Goal: Check status: Check status

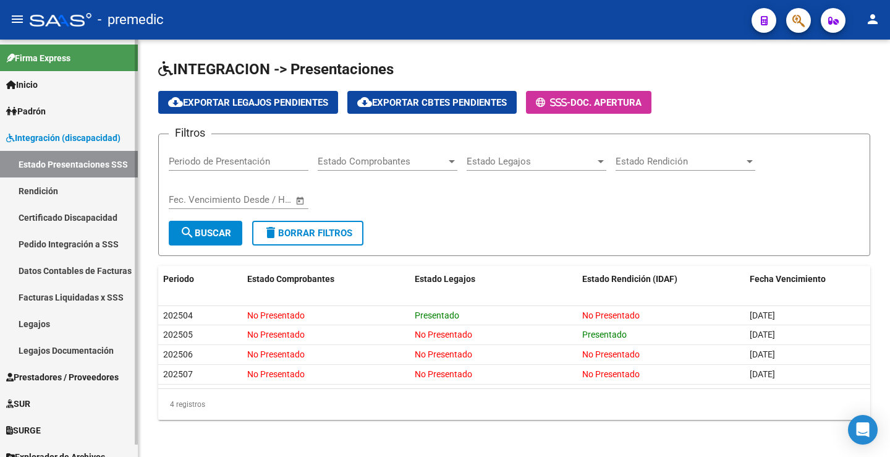
click at [83, 186] on link "Rendición" at bounding box center [69, 190] width 138 height 27
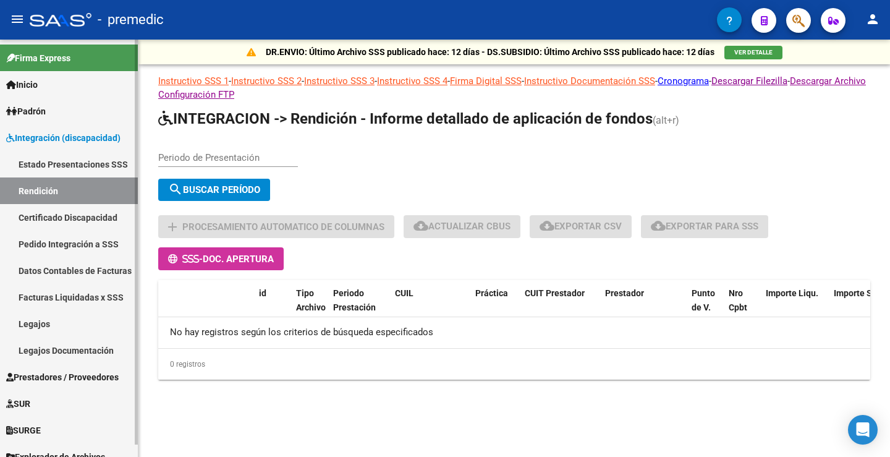
click at [92, 166] on link "Estado Presentaciones SSS" at bounding box center [69, 164] width 138 height 27
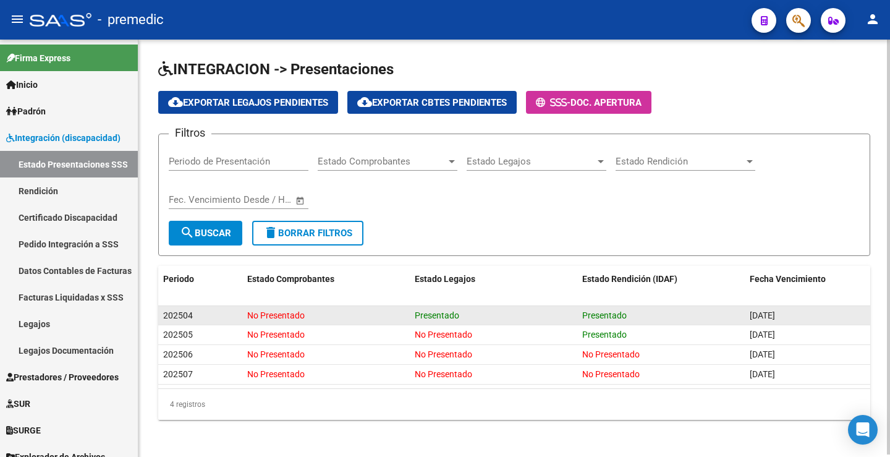
click at [288, 320] on div "No Presentado" at bounding box center [326, 315] width 158 height 14
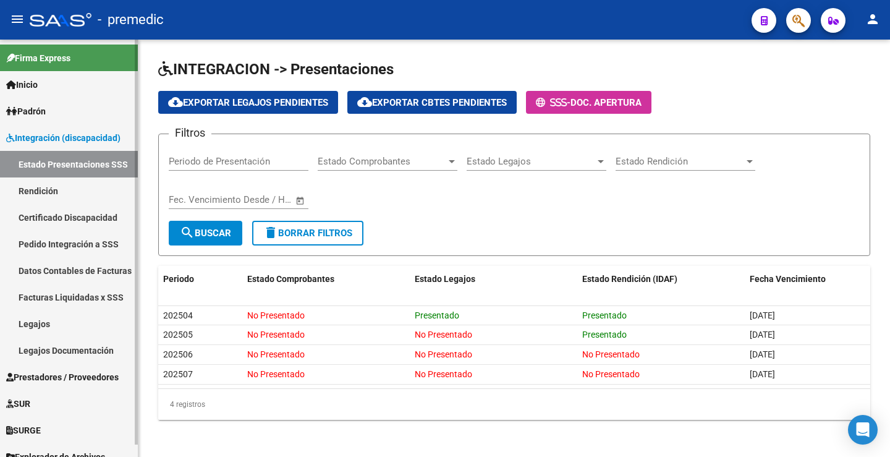
click at [43, 187] on link "Rendición" at bounding box center [69, 190] width 138 height 27
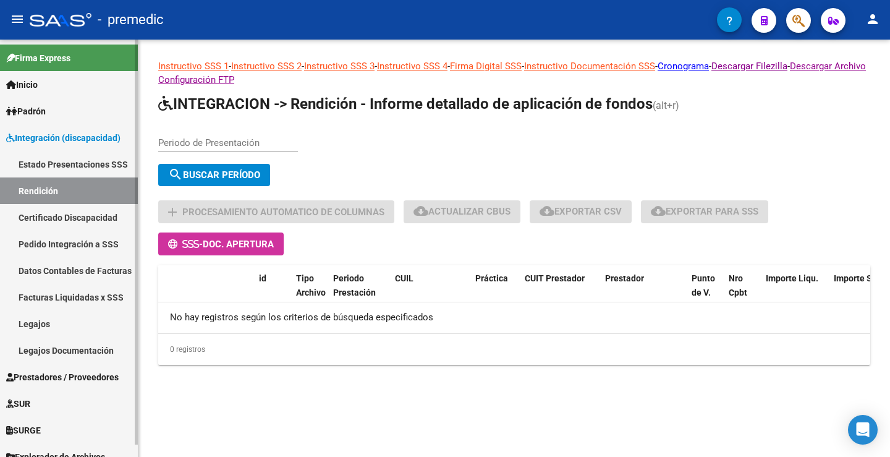
click at [57, 157] on link "Estado Presentaciones SSS" at bounding box center [69, 164] width 138 height 27
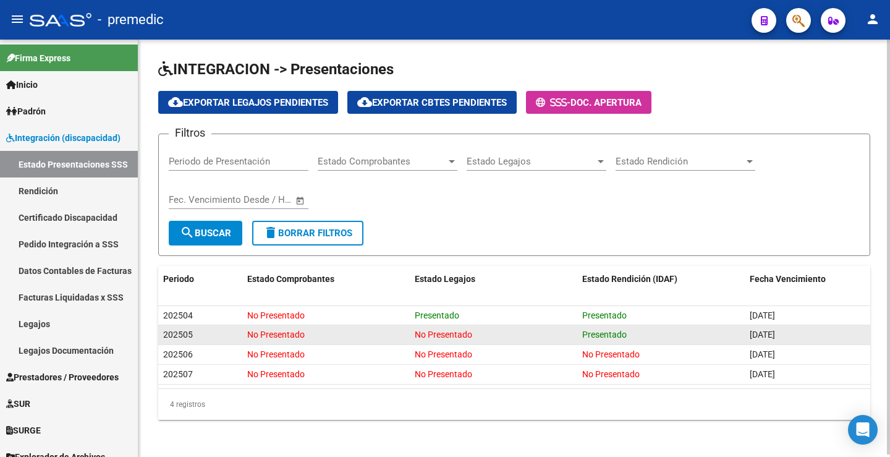
scroll to position [2, 0]
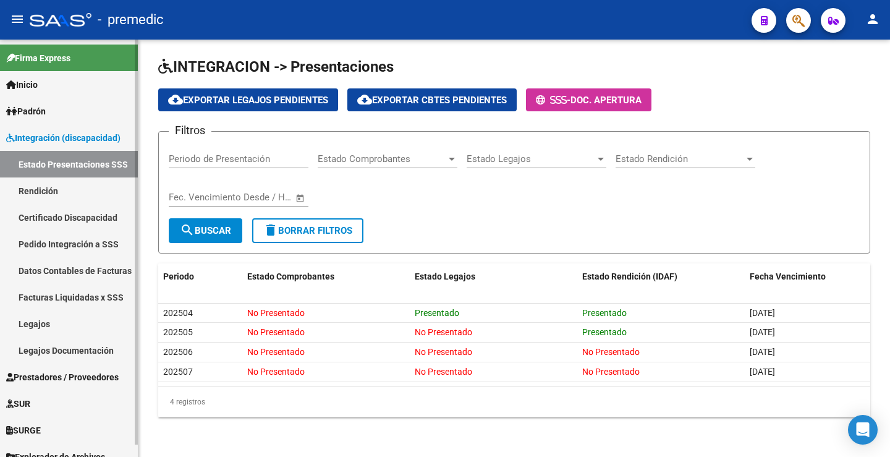
click at [45, 197] on link "Rendición" at bounding box center [69, 190] width 138 height 27
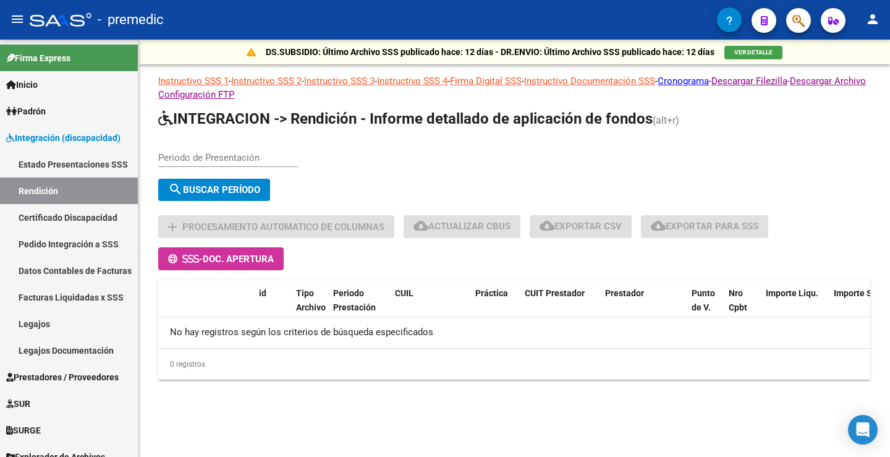
click at [227, 139] on app-list-header "INTEGRACION -> Rendición - Informe detallado de aplicación de fondos (alt+r) Pe…" at bounding box center [514, 189] width 712 height 161
click at [220, 169] on div "Periodo de Presentación" at bounding box center [228, 159] width 140 height 38
click at [211, 167] on div "Periodo de Presentación" at bounding box center [228, 159] width 140 height 38
click at [206, 164] on div "Periodo de Presentación" at bounding box center [228, 153] width 140 height 27
click at [194, 146] on div "Periodo de Presentación" at bounding box center [228, 153] width 140 height 27
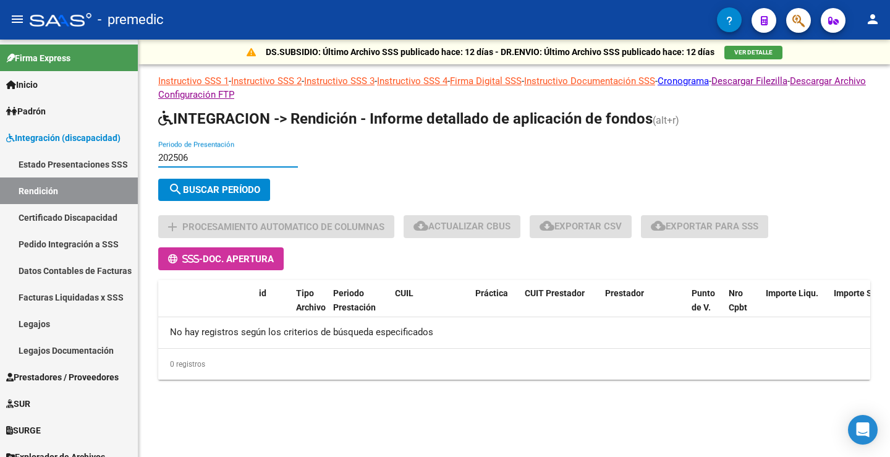
type input "202506"
click at [231, 187] on span "search Buscar Período" at bounding box center [214, 189] width 92 height 11
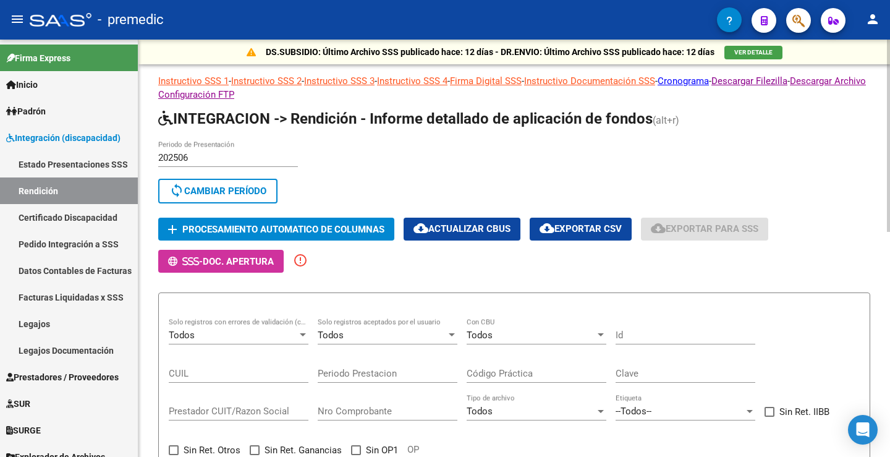
click at [255, 185] on span "sync Cambiar Período" at bounding box center [217, 190] width 97 height 11
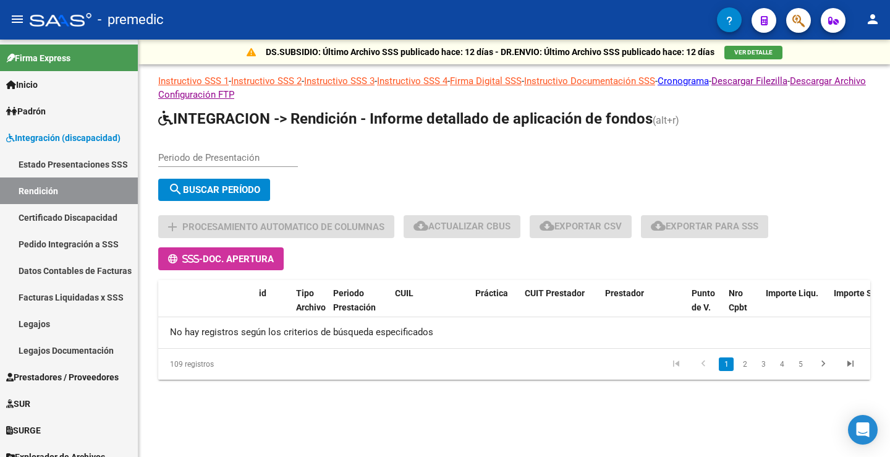
click at [214, 158] on input "Periodo de Presentación" at bounding box center [228, 157] width 140 height 11
type input "202507"
click at [216, 195] on span "search Buscar Período" at bounding box center [214, 189] width 92 height 11
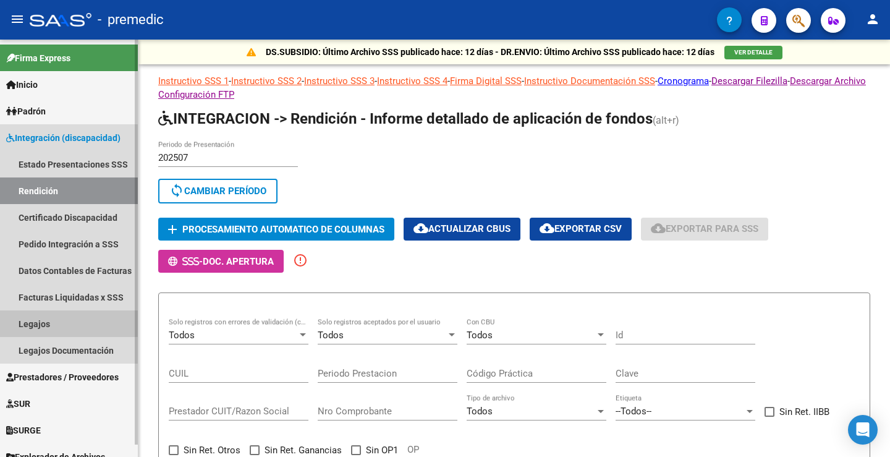
click at [57, 321] on link "Legajos" at bounding box center [69, 323] width 138 height 27
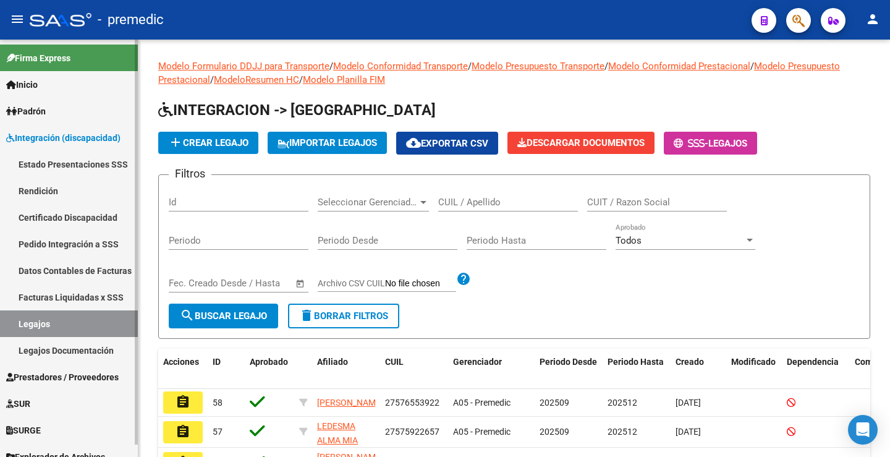
click at [96, 298] on link "Facturas Liquidadas x SSS" at bounding box center [69, 297] width 138 height 27
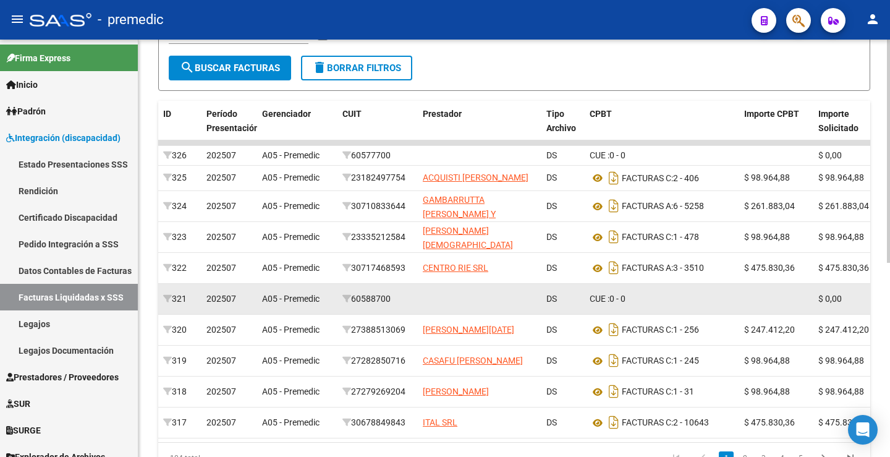
scroll to position [302, 0]
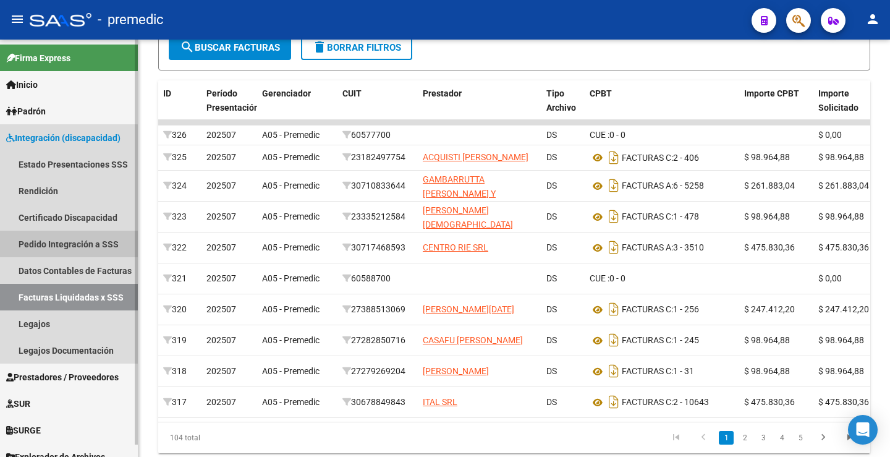
click at [48, 247] on link "Pedido Integración a SSS" at bounding box center [69, 244] width 138 height 27
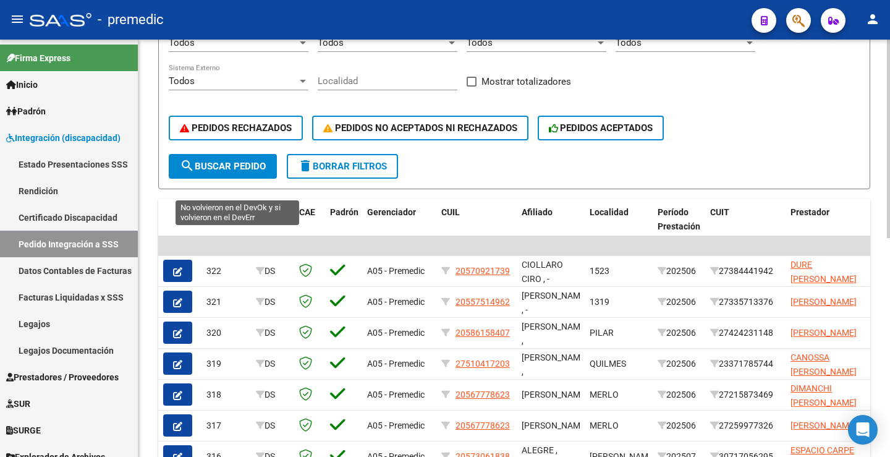
scroll to position [214, 0]
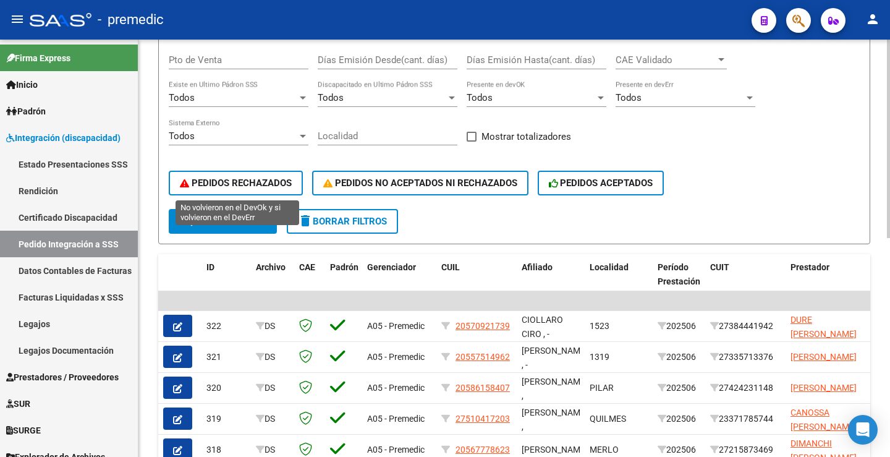
click at [230, 184] on span "PEDIDOS RECHAZADOS" at bounding box center [236, 182] width 112 height 11
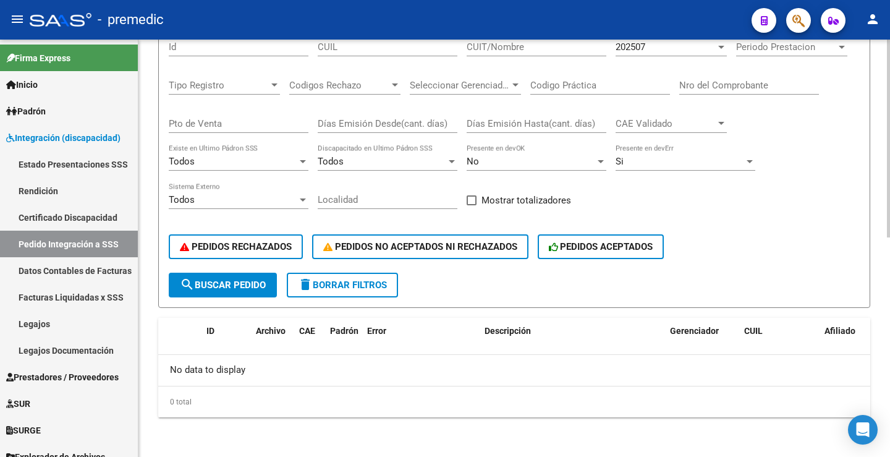
scroll to position [150, 0]
click at [486, 243] on span "PEDIDOS NO ACEPTADOS NI RECHAZADOS" at bounding box center [420, 246] width 194 height 11
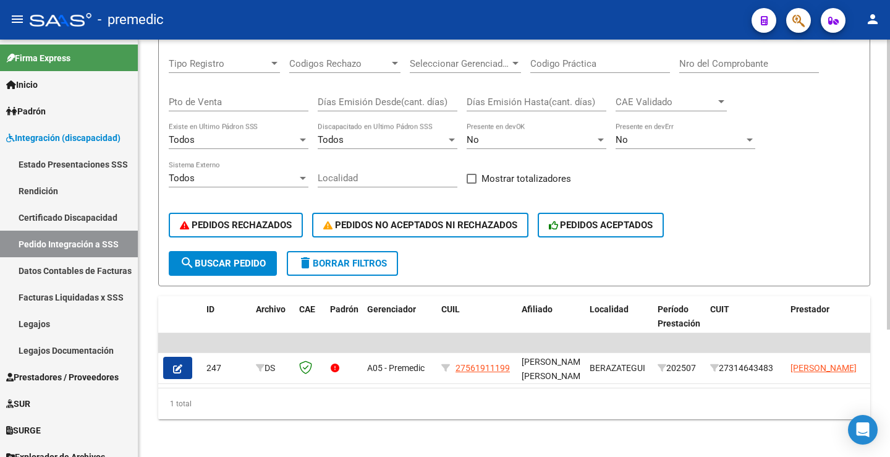
scroll to position [183, 0]
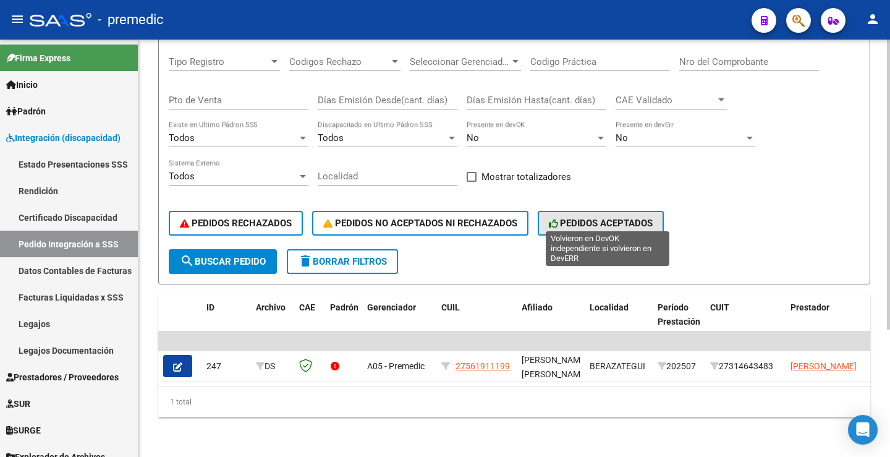
click at [627, 218] on span "PEDIDOS ACEPTADOS" at bounding box center [601, 223] width 104 height 11
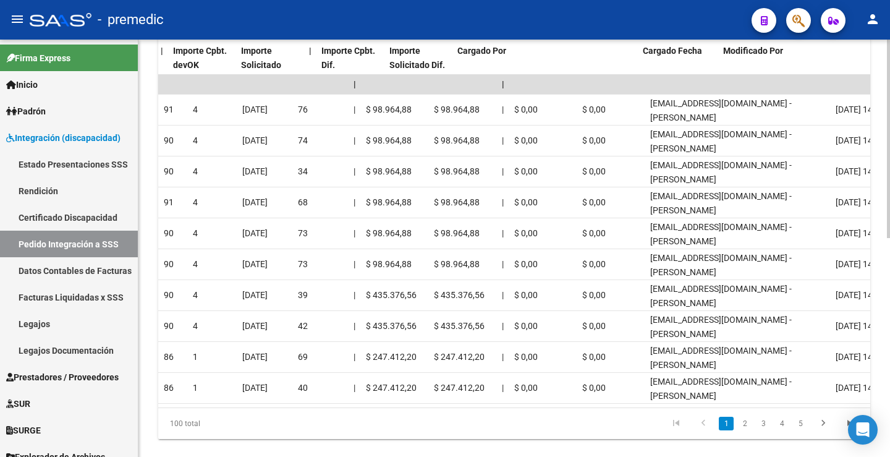
scroll to position [0, 1275]
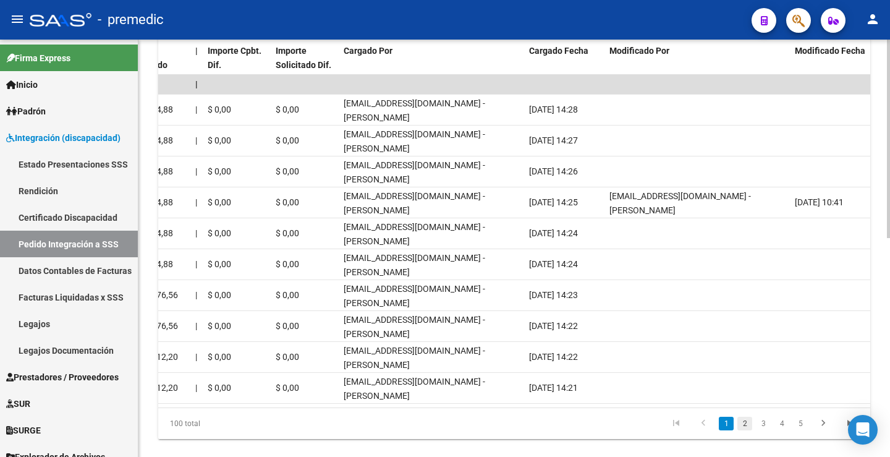
click at [746, 430] on link "2" at bounding box center [745, 424] width 15 height 14
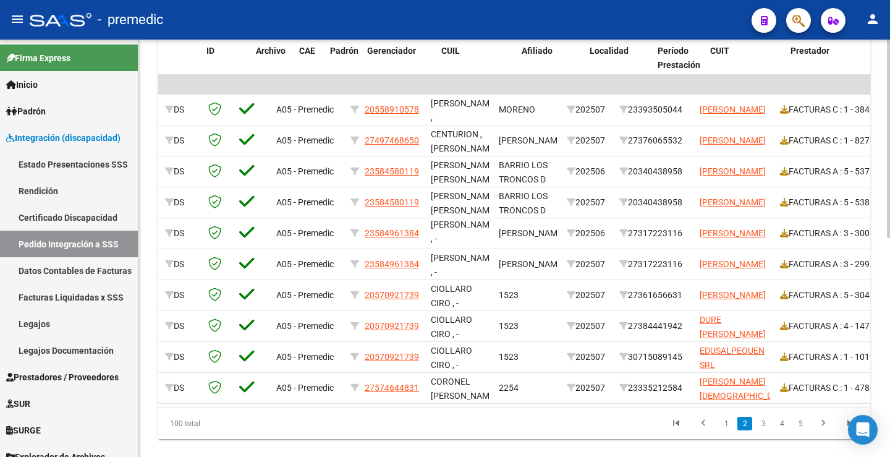
scroll to position [0, 0]
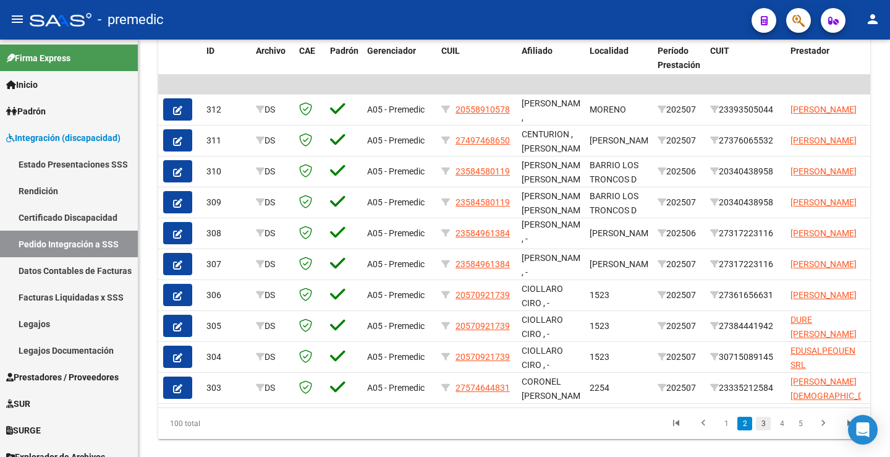
click at [762, 430] on link "3" at bounding box center [763, 424] width 15 height 14
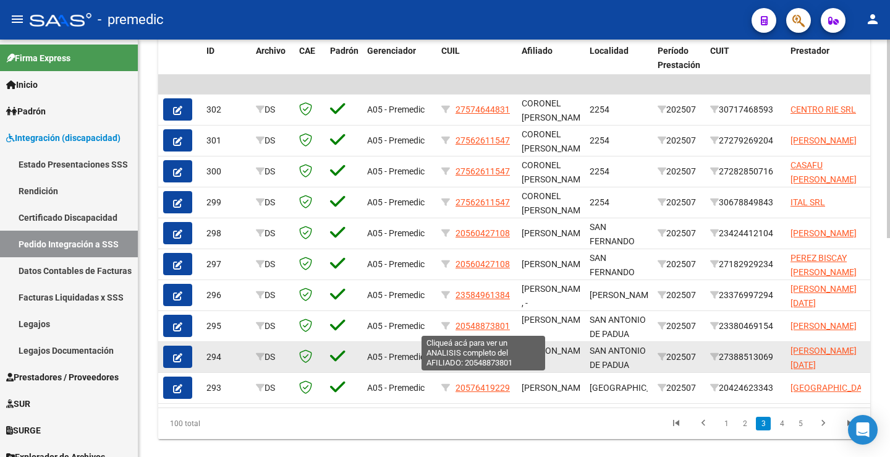
scroll to position [461, 0]
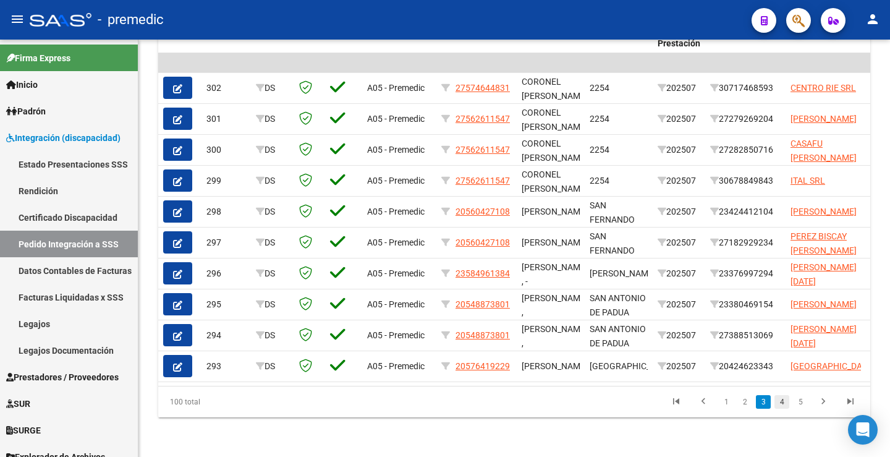
click at [786, 401] on link "4" at bounding box center [782, 402] width 15 height 14
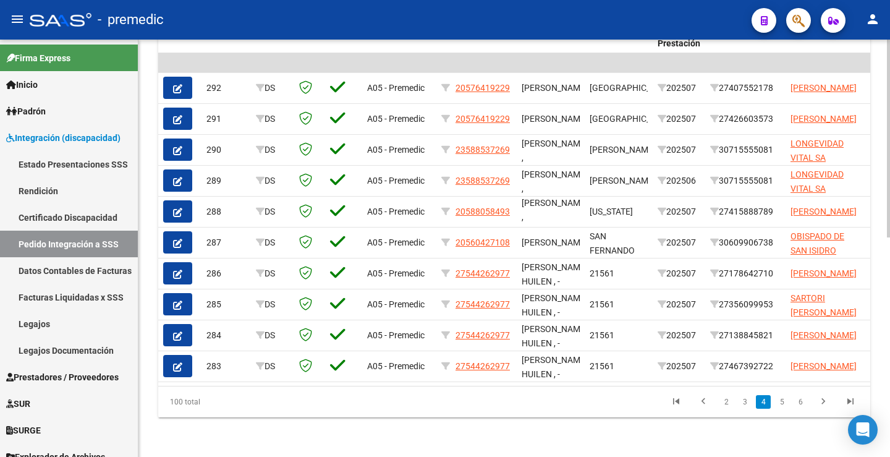
scroll to position [16, 0]
click at [650, 444] on div "DS.DEVOK: Último Archivo SSS publicado hace: 13 días - DS.DEVERR: Último Archiv…" at bounding box center [514, 22] width 752 height 869
click at [787, 396] on link "5" at bounding box center [782, 402] width 15 height 14
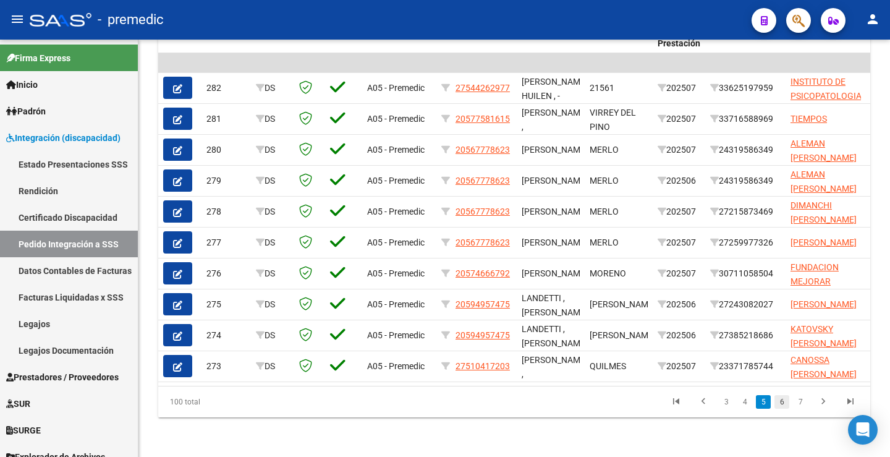
click at [781, 402] on link "6" at bounding box center [782, 402] width 15 height 14
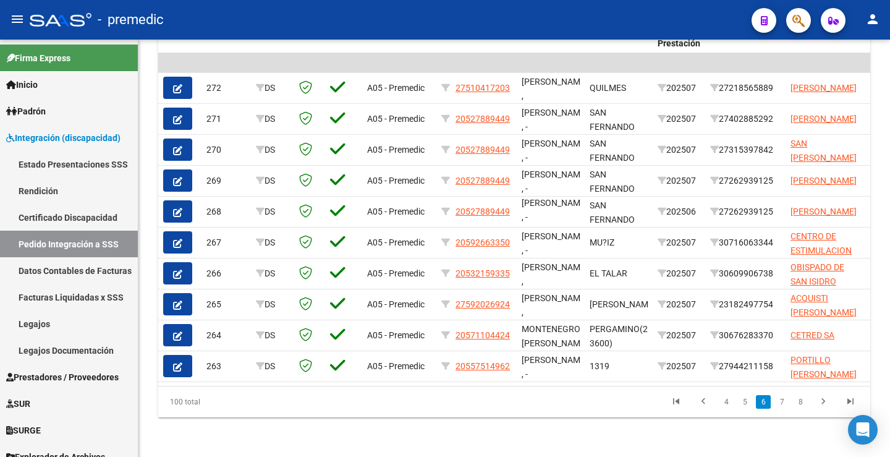
scroll to position [2, 0]
click at [781, 402] on link "7" at bounding box center [782, 402] width 15 height 14
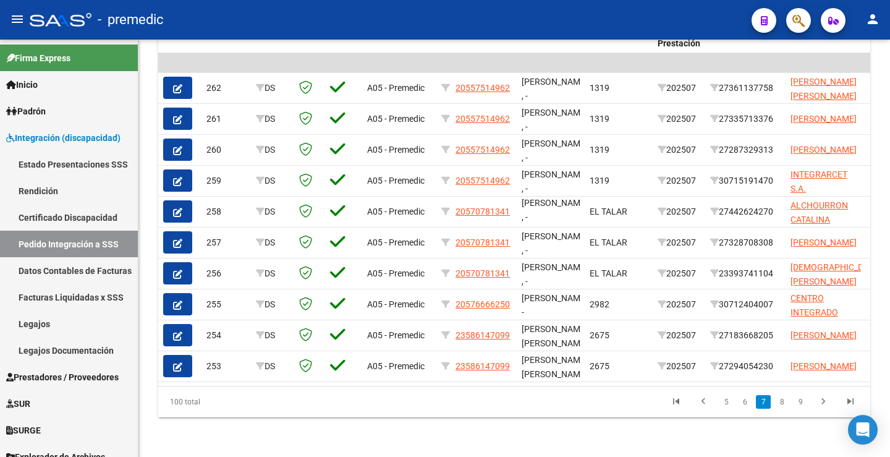
scroll to position [16, 0]
click at [615, 436] on div "DS.DEVOK: Último Archivo SSS publicado hace: 13 días - DS.DEVERR: Último Archiv…" at bounding box center [514, 22] width 752 height 869
click at [785, 400] on link "8" at bounding box center [782, 402] width 15 height 14
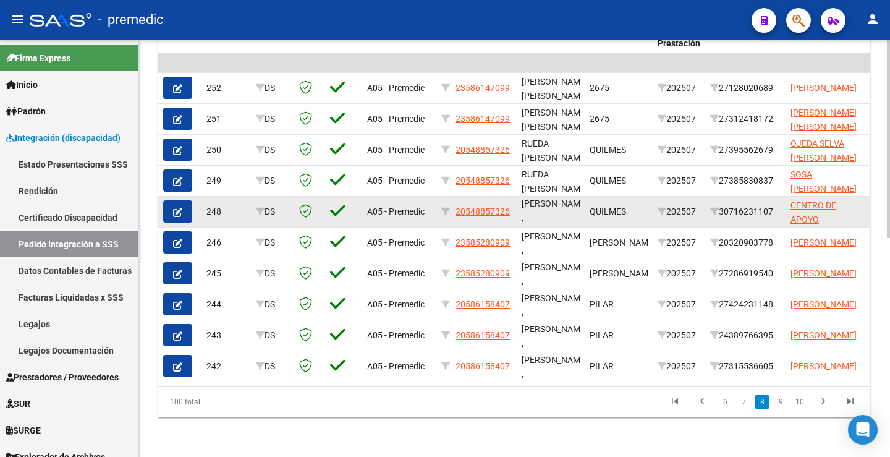
scroll to position [461, 0]
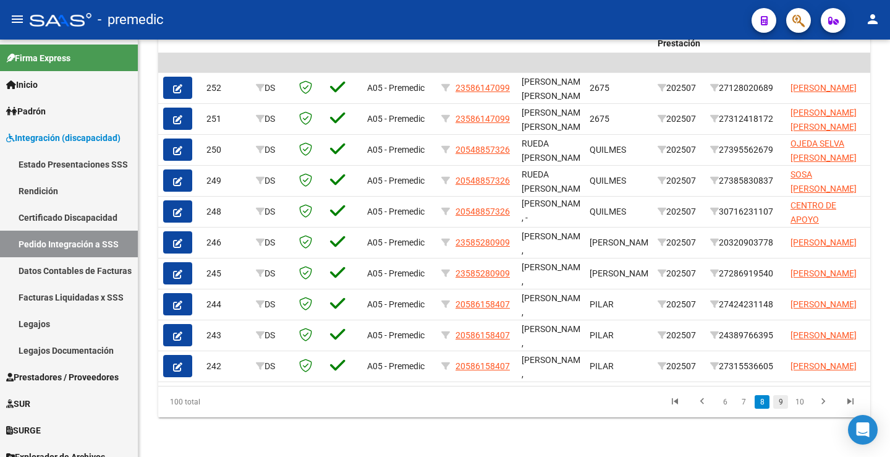
click at [777, 406] on link "9" at bounding box center [780, 402] width 15 height 14
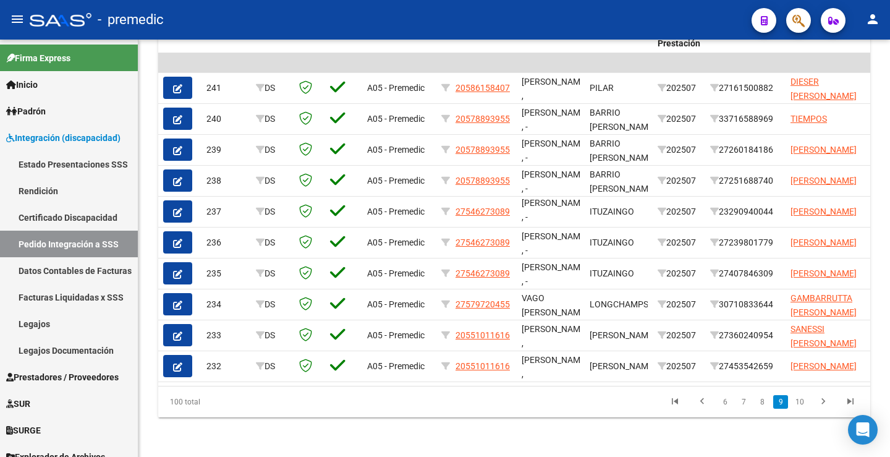
scroll to position [2, 0]
click at [801, 402] on link "10" at bounding box center [800, 402] width 16 height 14
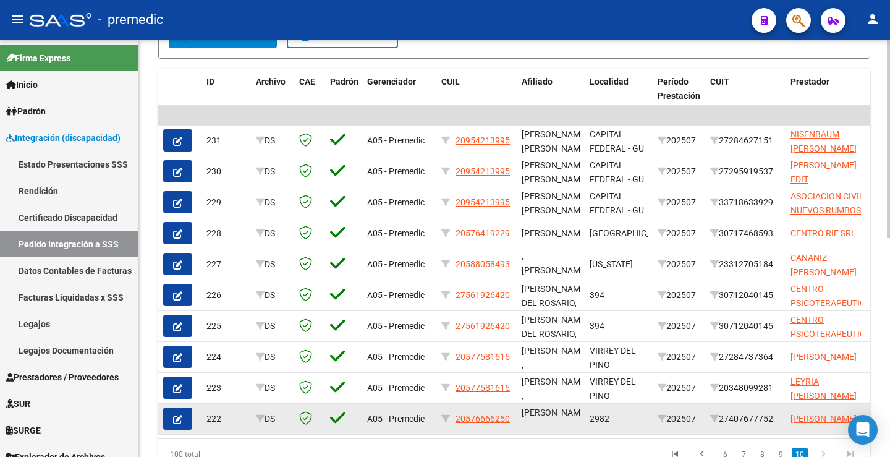
scroll to position [461, 0]
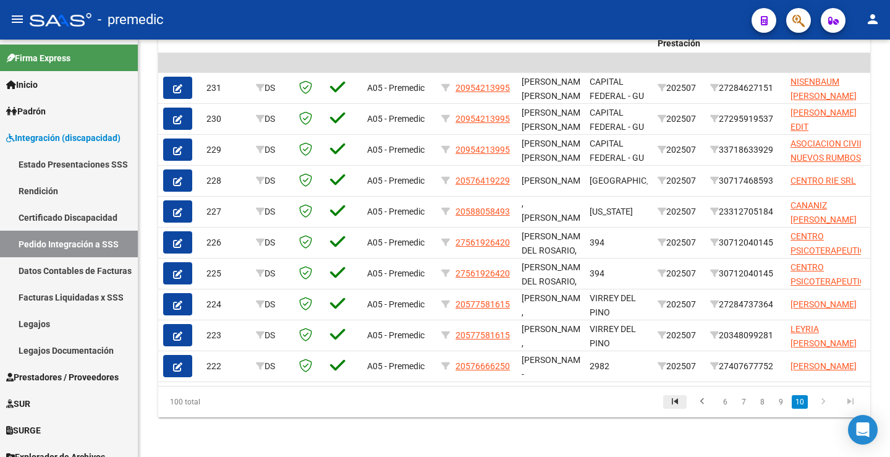
click at [670, 405] on icon "go to first page" at bounding box center [675, 403] width 16 height 15
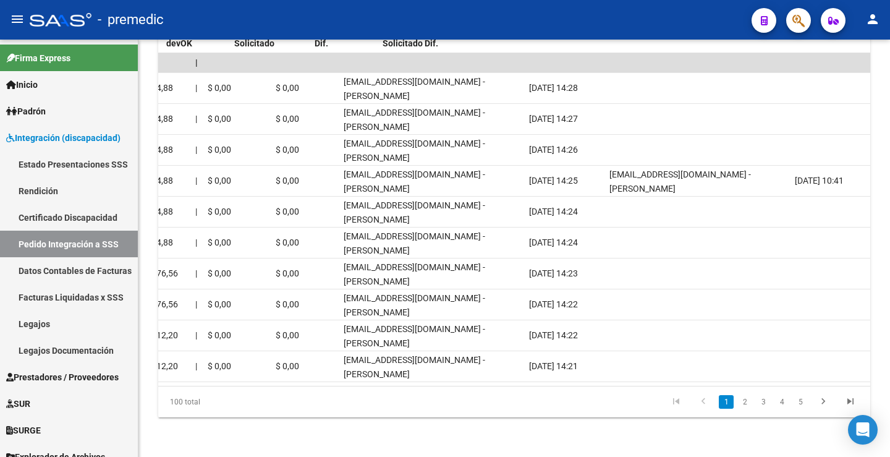
scroll to position [0, 0]
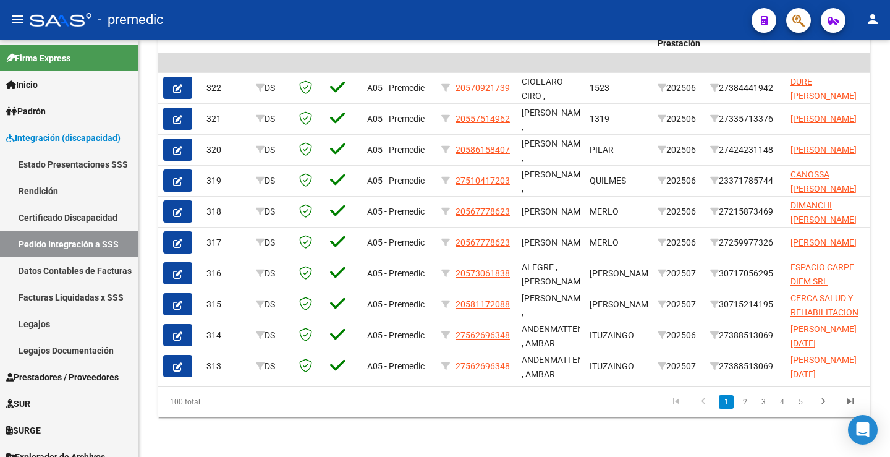
drag, startPoint x: 402, startPoint y: 376, endPoint x: 407, endPoint y: 380, distance: 7.0
click at [407, 380] on datatable-body "| | 322 DS A05 - Premedic 20570921739 CIOLLARO CIRO , - 1523 202506 27384441942…" at bounding box center [514, 219] width 712 height 333
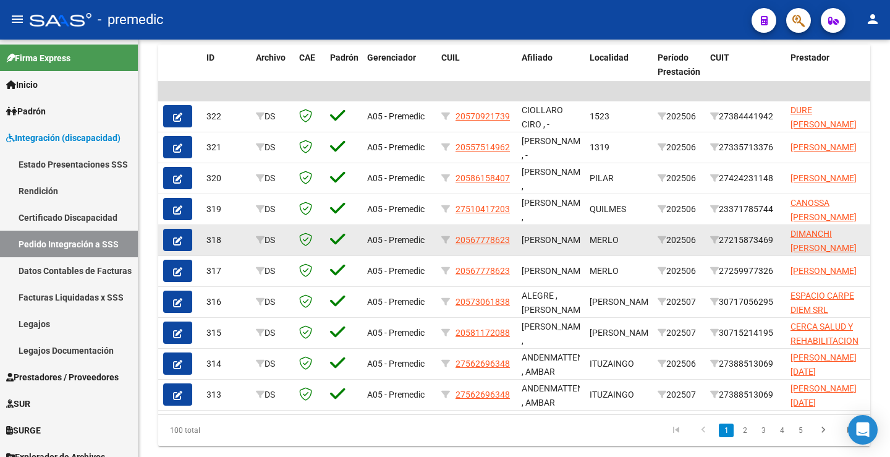
scroll to position [461, 0]
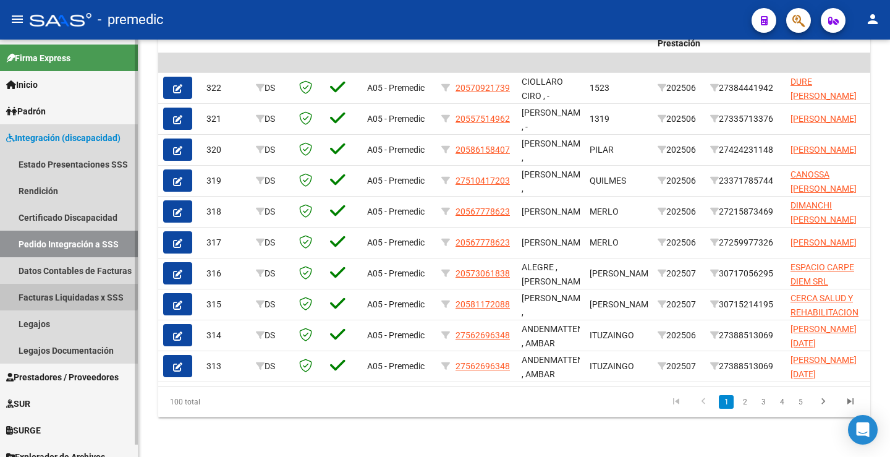
click at [59, 292] on link "Facturas Liquidadas x SSS" at bounding box center [69, 297] width 138 height 27
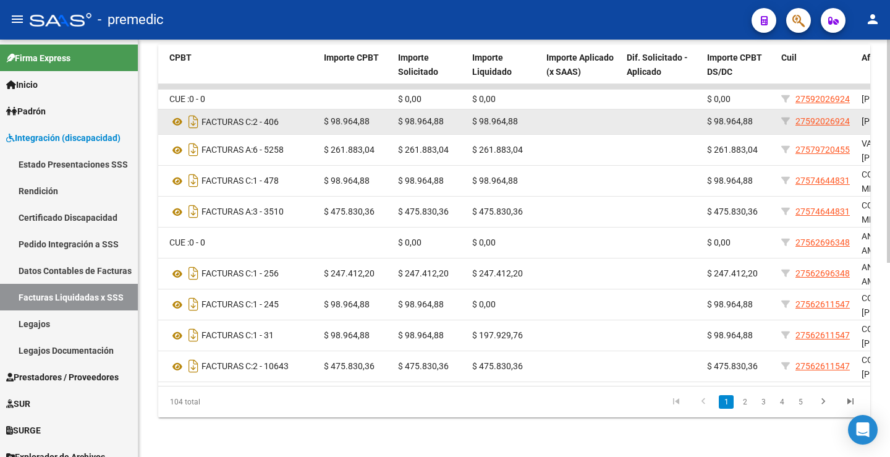
scroll to position [364, 0]
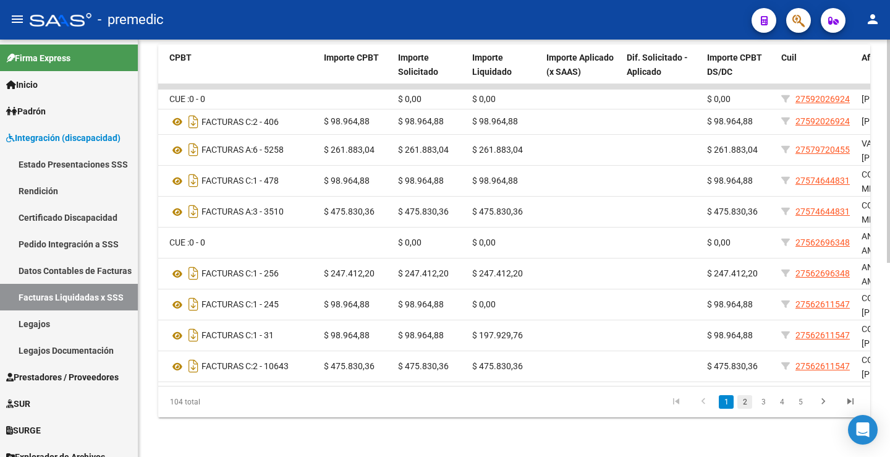
click at [742, 405] on link "2" at bounding box center [745, 402] width 15 height 14
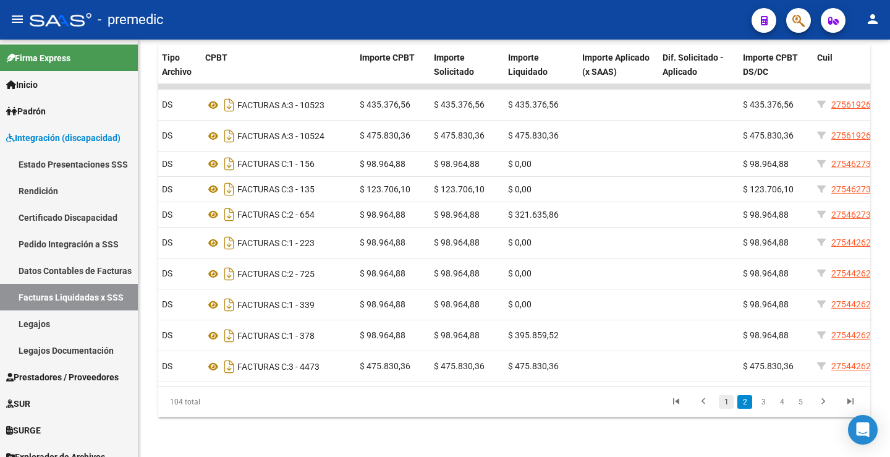
click at [722, 401] on link "1" at bounding box center [726, 402] width 15 height 14
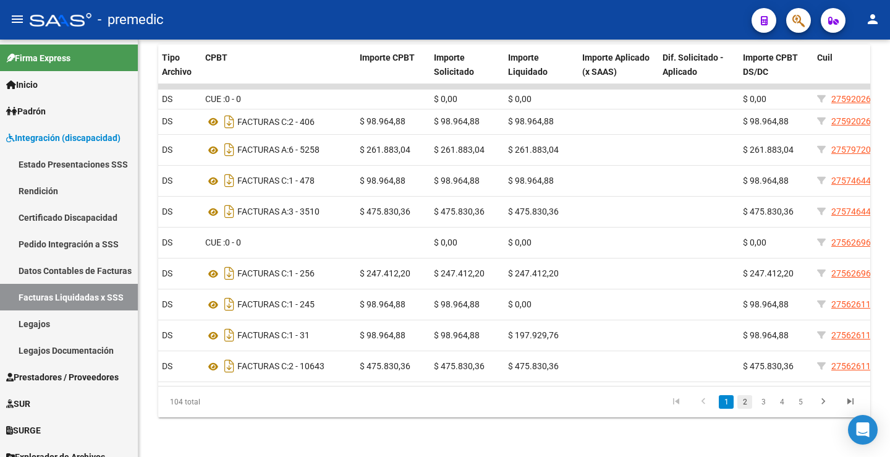
click at [746, 398] on link "2" at bounding box center [745, 402] width 15 height 14
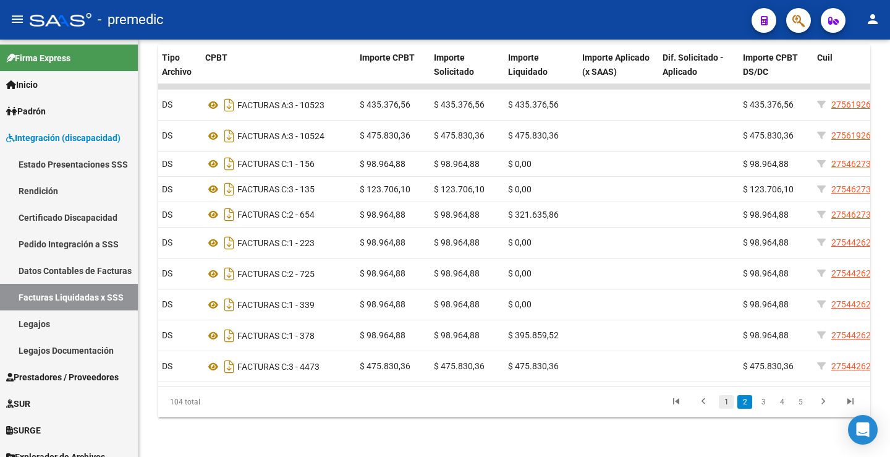
click at [725, 400] on link "1" at bounding box center [726, 402] width 15 height 14
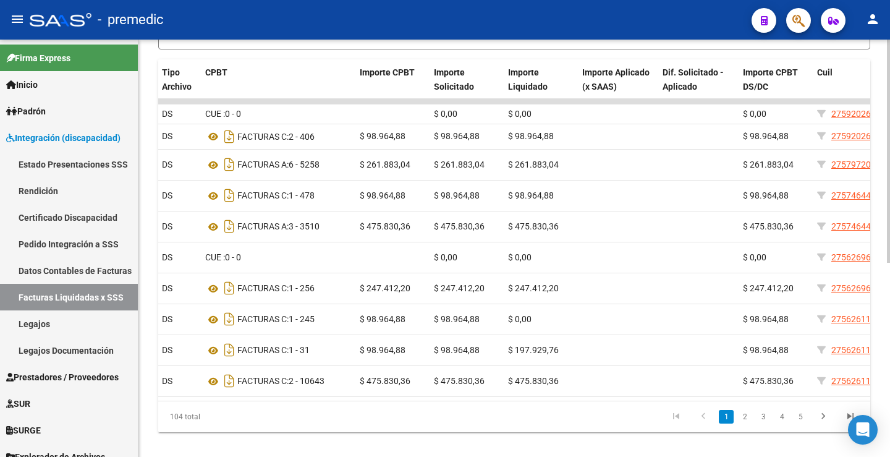
scroll to position [302, 0]
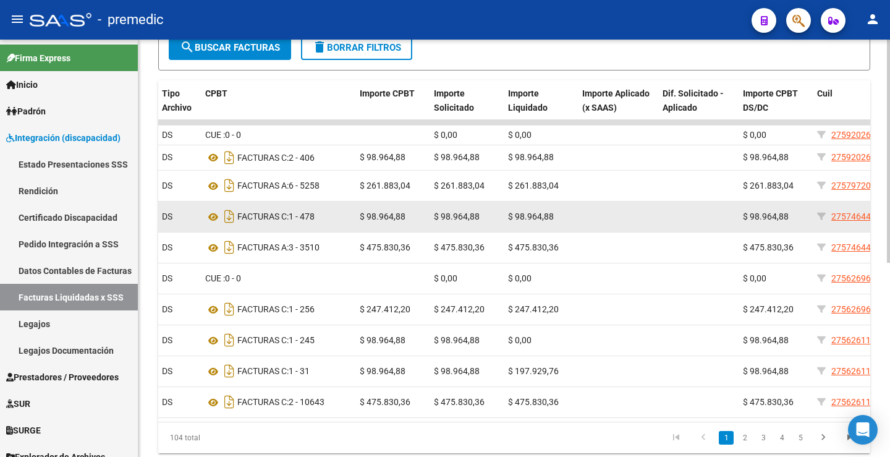
click at [610, 232] on datatable-body-cell at bounding box center [617, 217] width 80 height 30
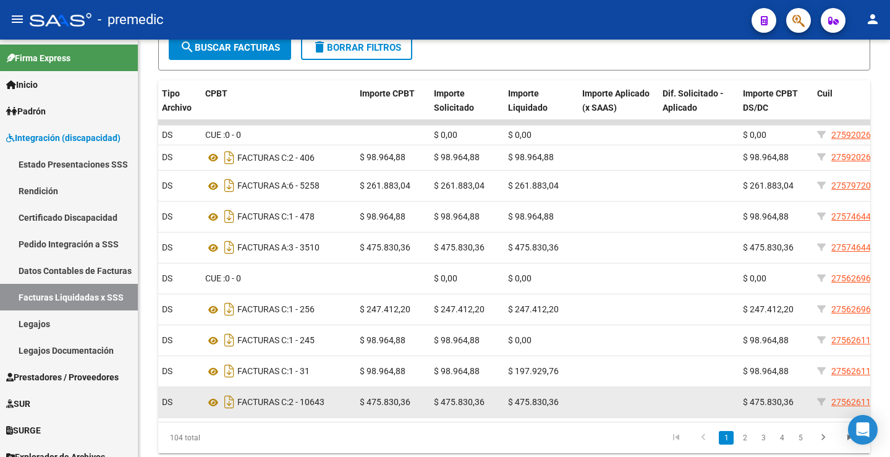
click at [498, 414] on datatable-body-cell "$ 475.830,36" at bounding box center [466, 402] width 74 height 30
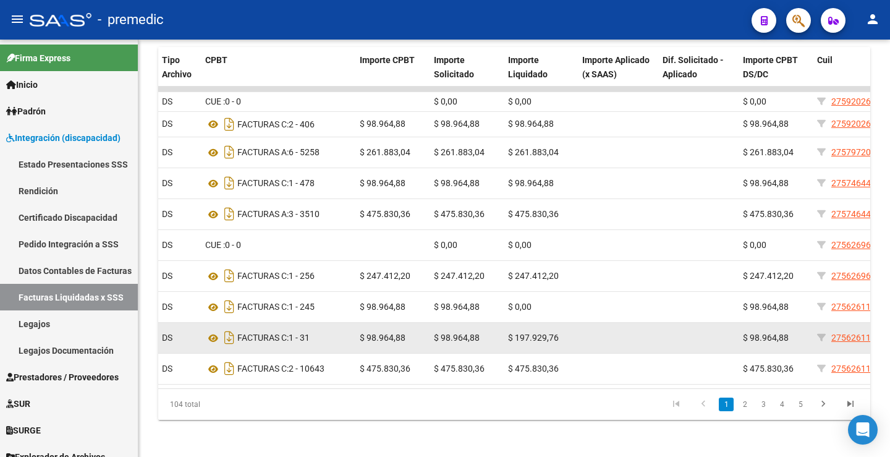
scroll to position [364, 0]
